Goal: Task Accomplishment & Management: Manage account settings

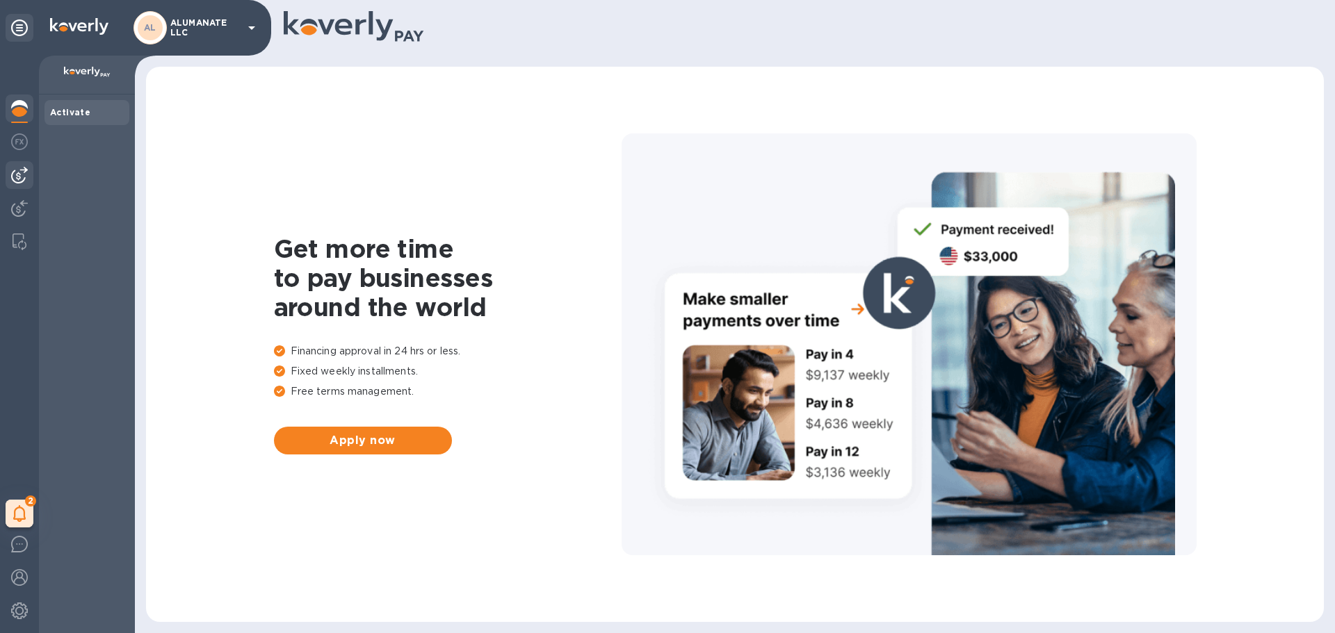
click at [16, 180] on img at bounding box center [19, 175] width 17 height 17
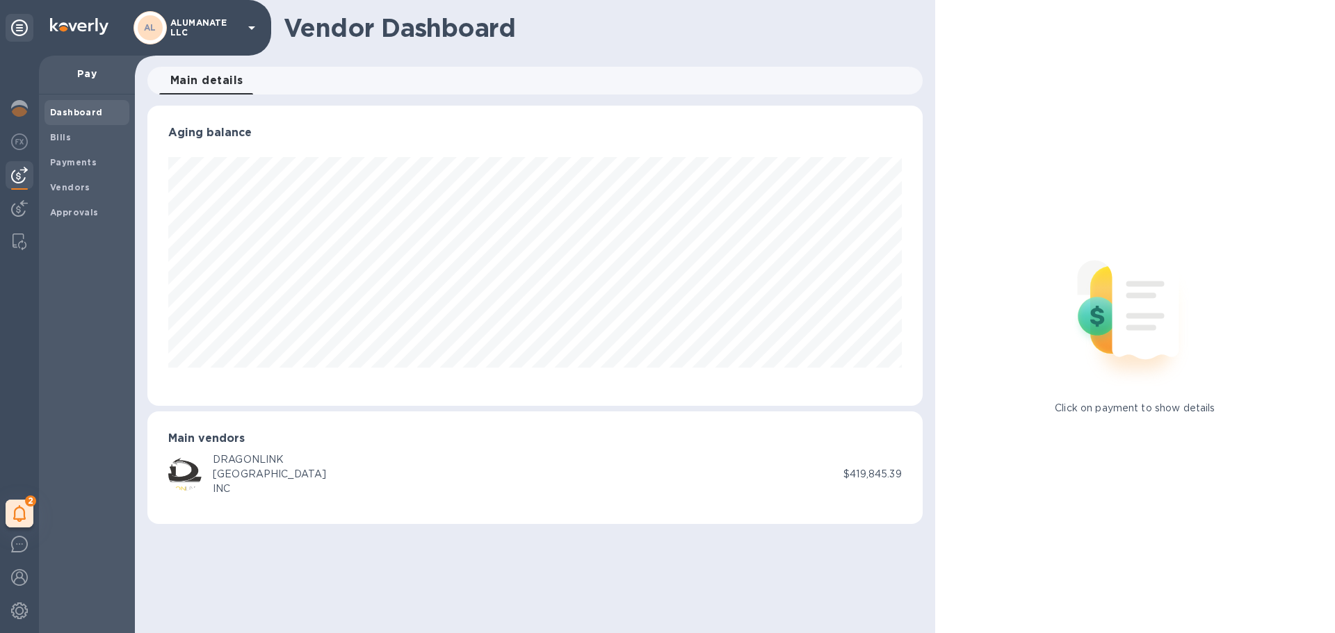
scroll to position [300, 774]
click at [81, 134] on span "Bills" at bounding box center [87, 138] width 74 height 14
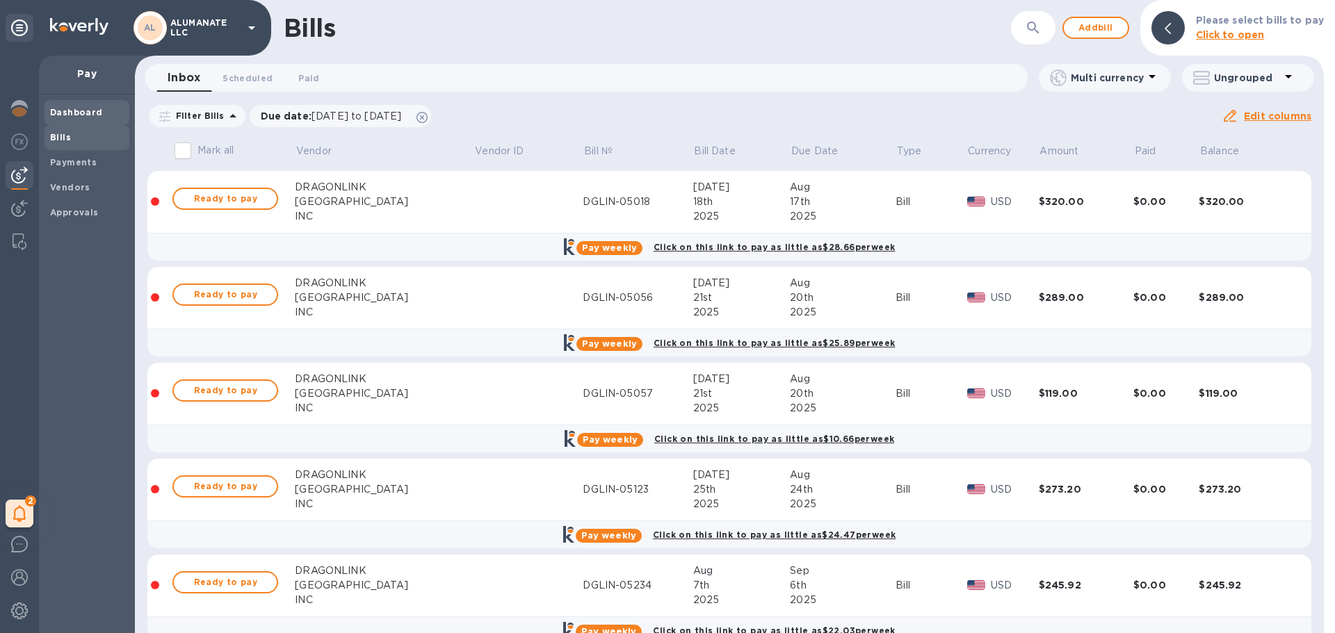
click at [60, 108] on b "Dashboard" at bounding box center [76, 112] width 53 height 10
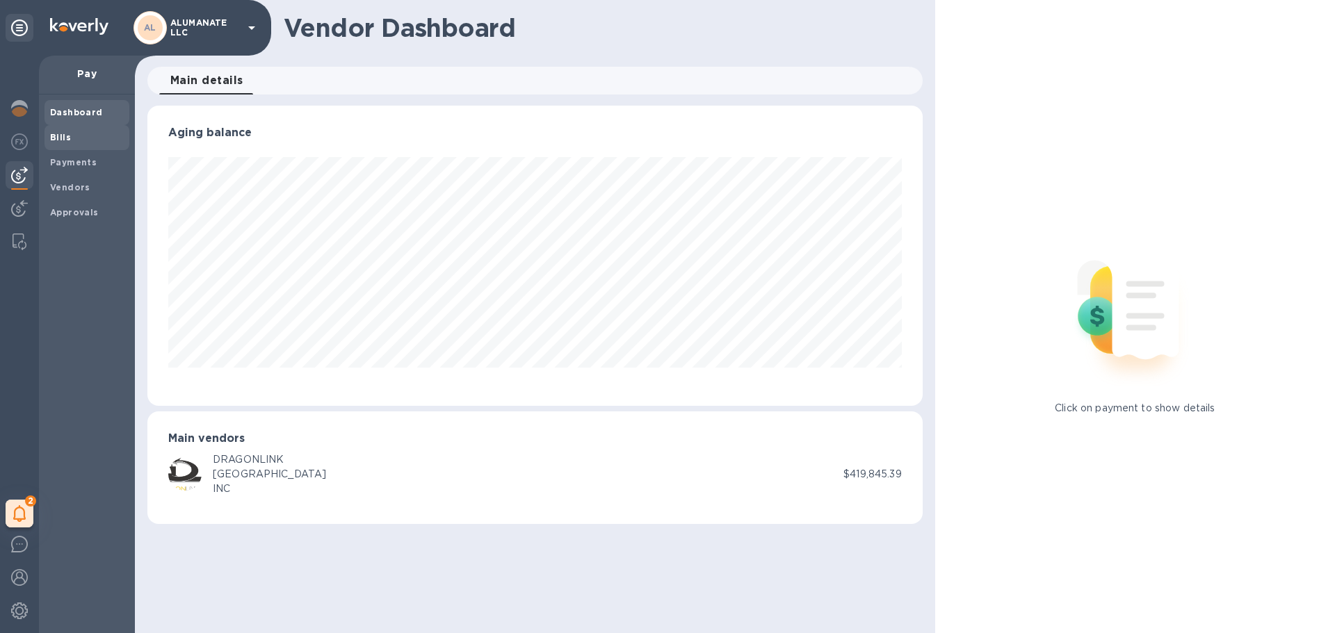
scroll to position [300, 774]
click at [70, 143] on span "Bills" at bounding box center [87, 138] width 74 height 14
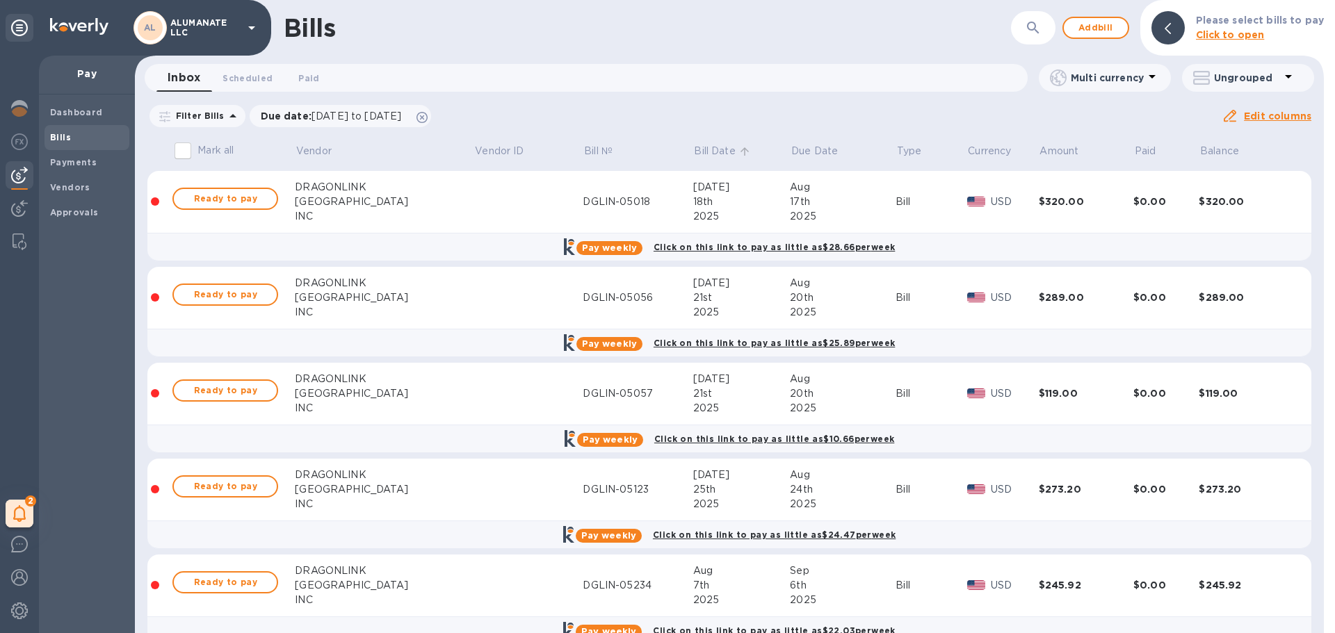
click at [694, 150] on p "Bill Date" at bounding box center [714, 151] width 41 height 15
click at [694, 148] on p "Bill Date" at bounding box center [714, 151] width 41 height 15
click at [694, 149] on p "Bill Date" at bounding box center [714, 151] width 41 height 15
click at [63, 113] on b "Dashboard" at bounding box center [76, 112] width 53 height 10
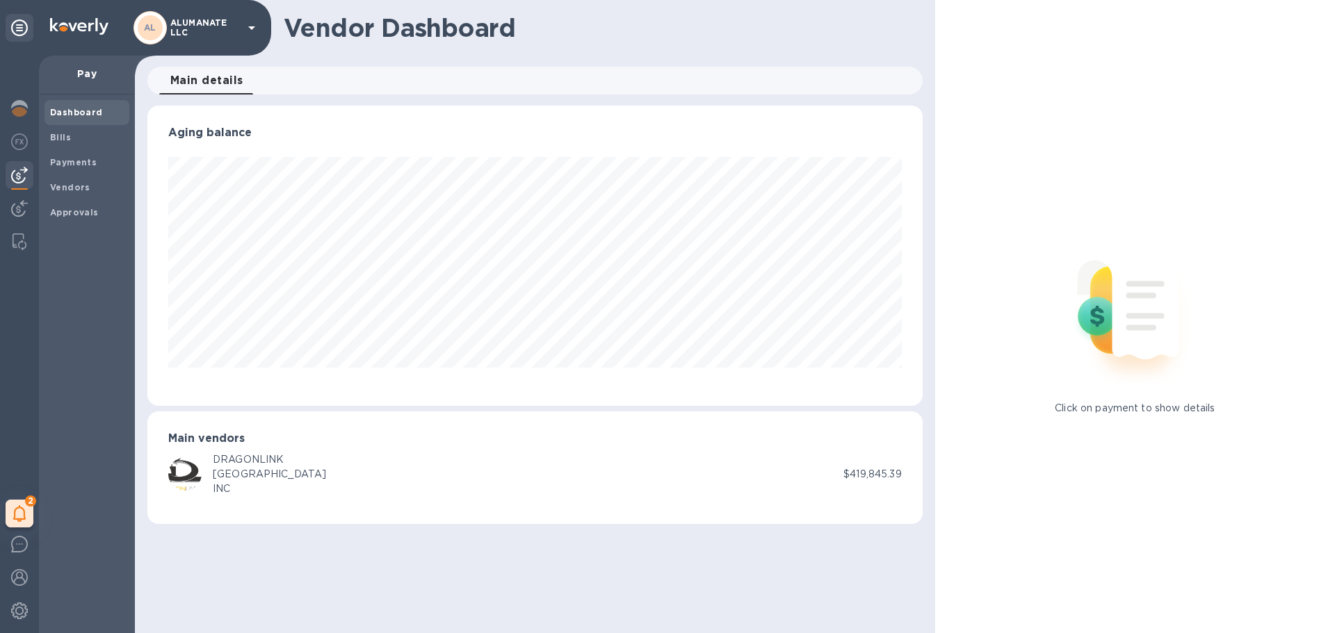
scroll to position [300, 774]
click at [79, 142] on span "Bills" at bounding box center [87, 138] width 74 height 14
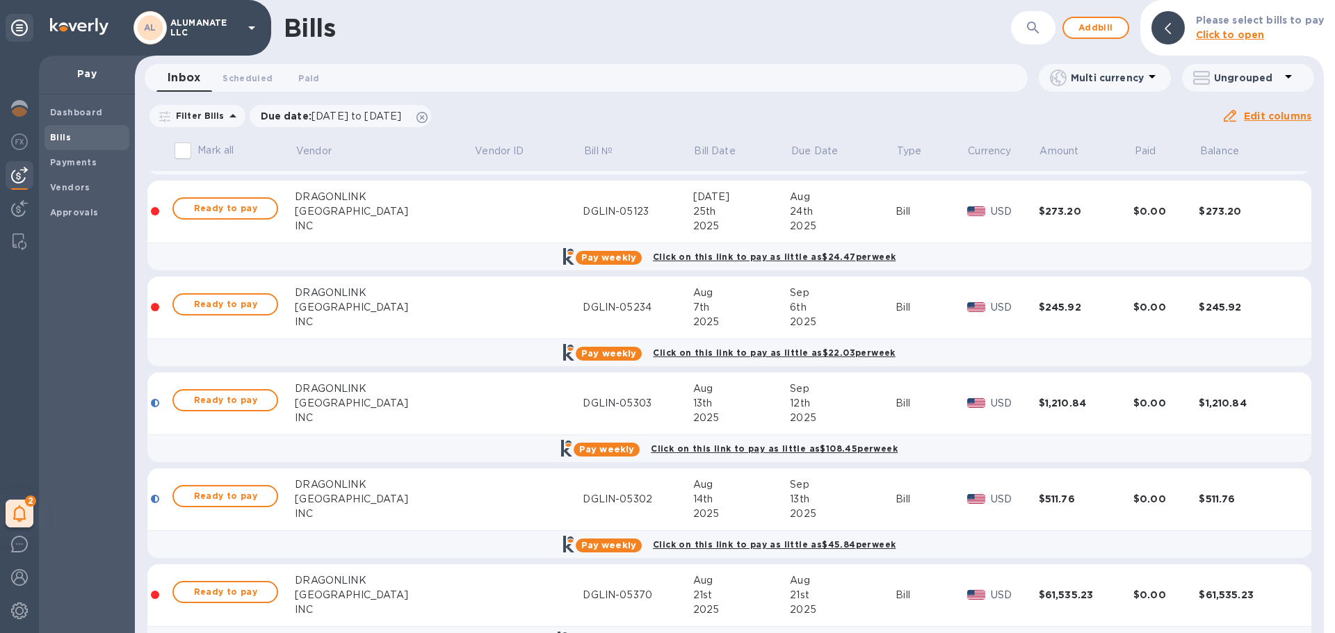
scroll to position [626, 0]
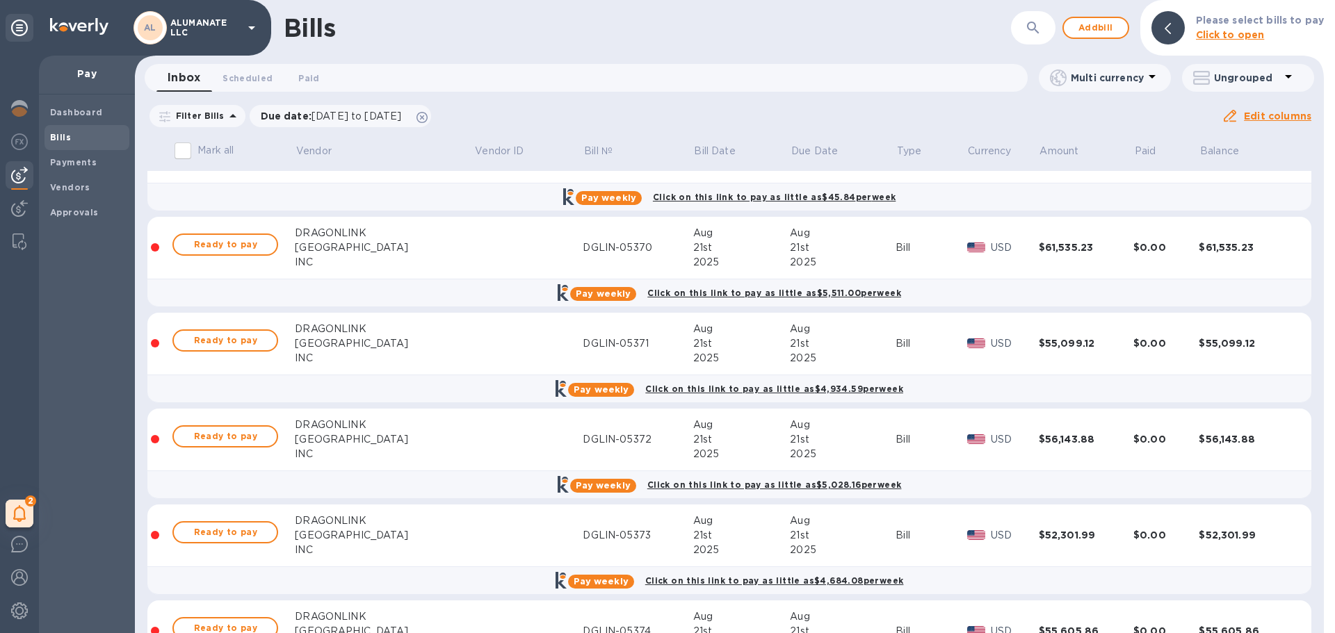
click at [611, 108] on div "Filter Bills Due date : [DATE] to [DATE] Amount Paid Balance" at bounding box center [684, 116] width 1074 height 26
